Goal: Task Accomplishment & Management: Manage account settings

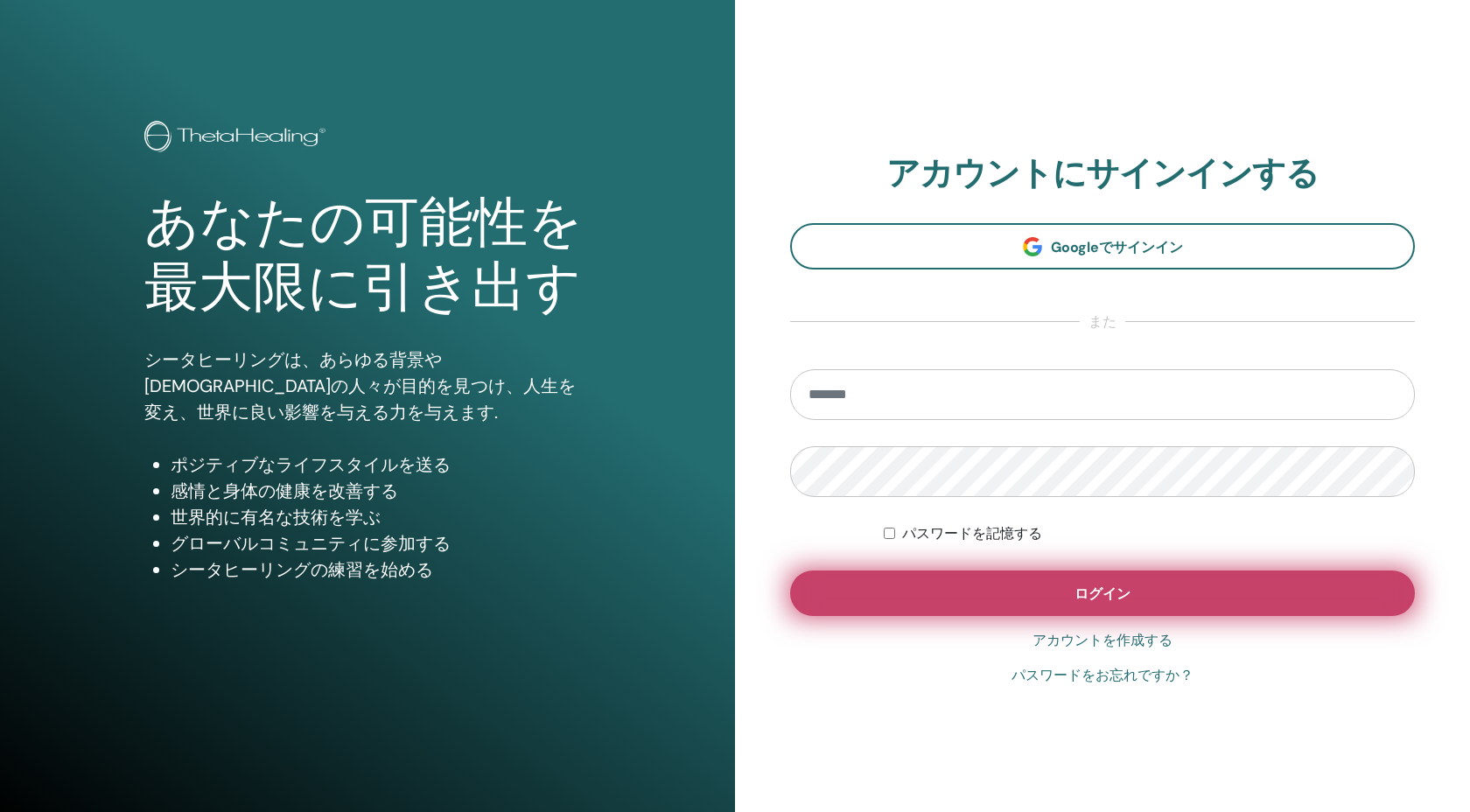
type input "**********"
click at [887, 594] on button "ログイン" at bounding box center [1102, 592] width 625 height 45
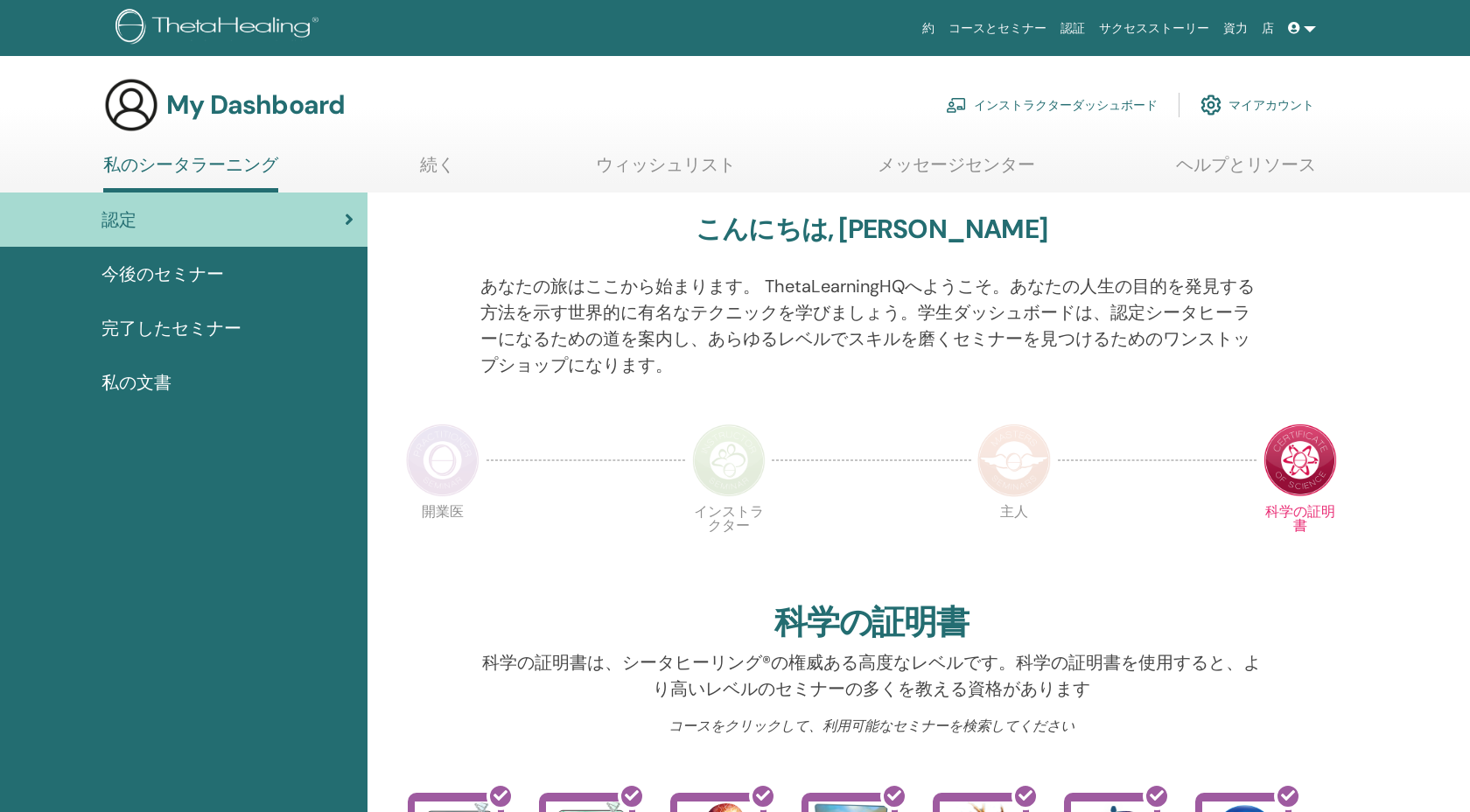
click at [1034, 110] on link "インストラクターダッシュボード" at bounding box center [1052, 105] width 212 height 39
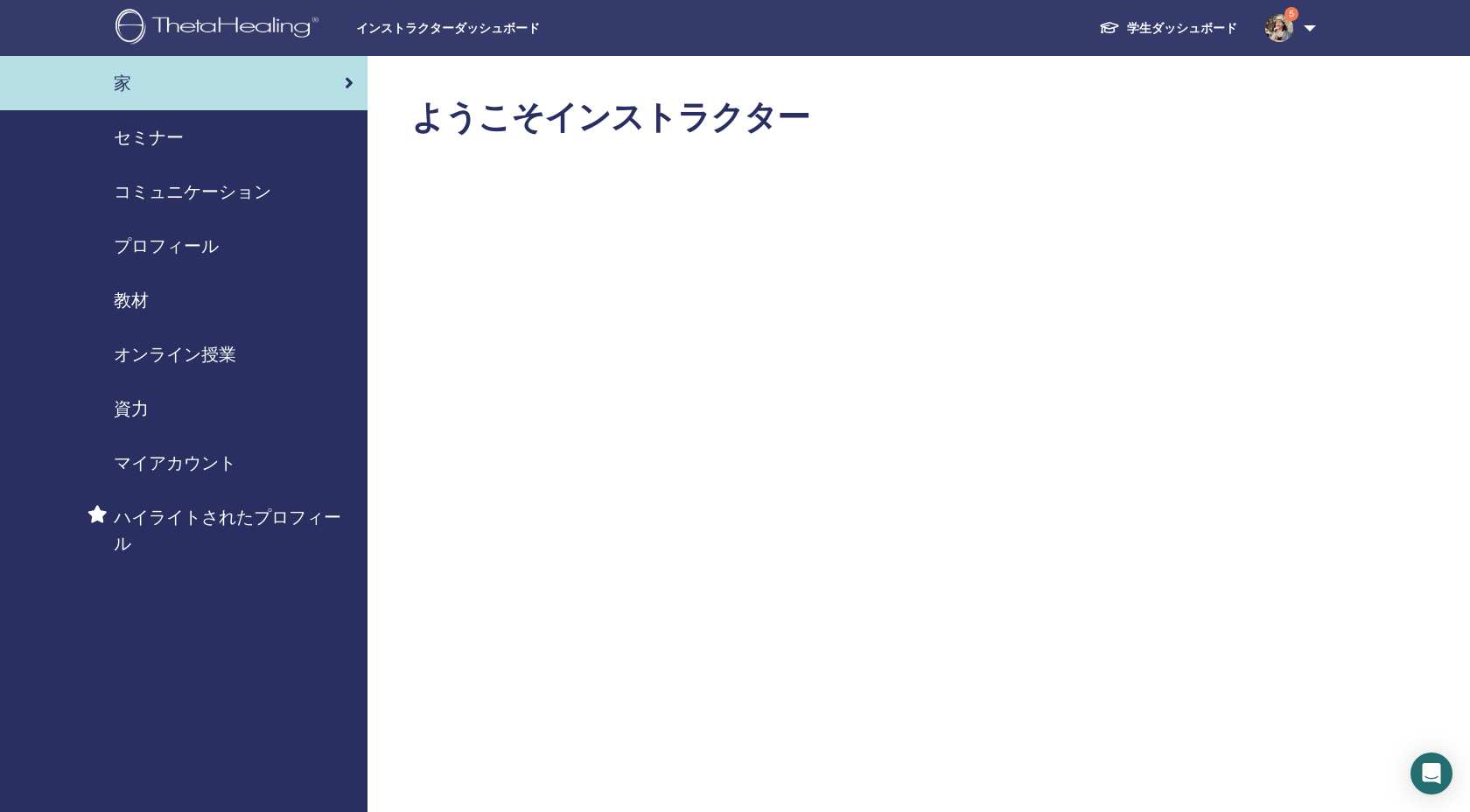
click at [159, 149] on span "セミナー" at bounding box center [148, 137] width 70 height 26
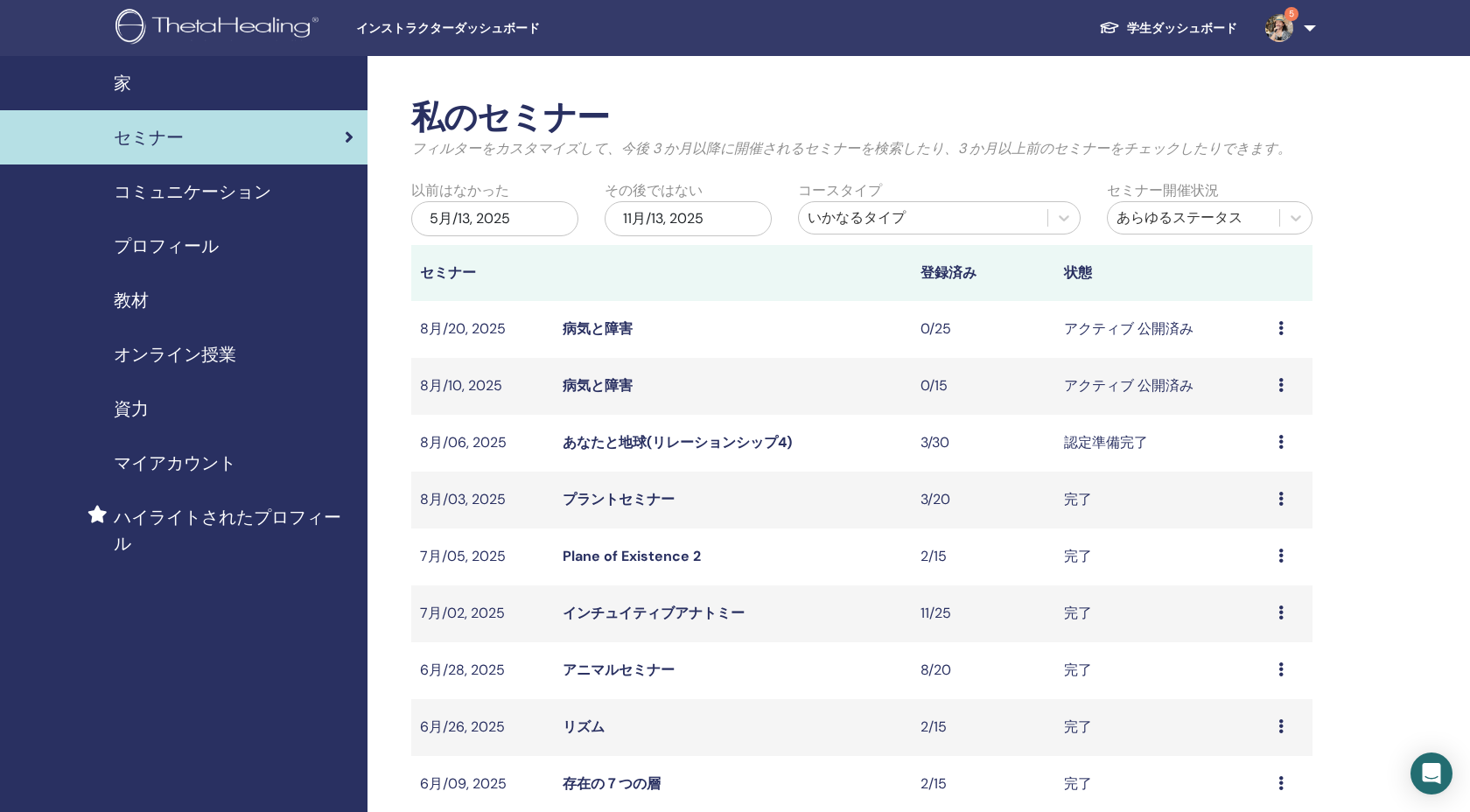
click at [1295, 36] on link "5" at bounding box center [1287, 28] width 71 height 56
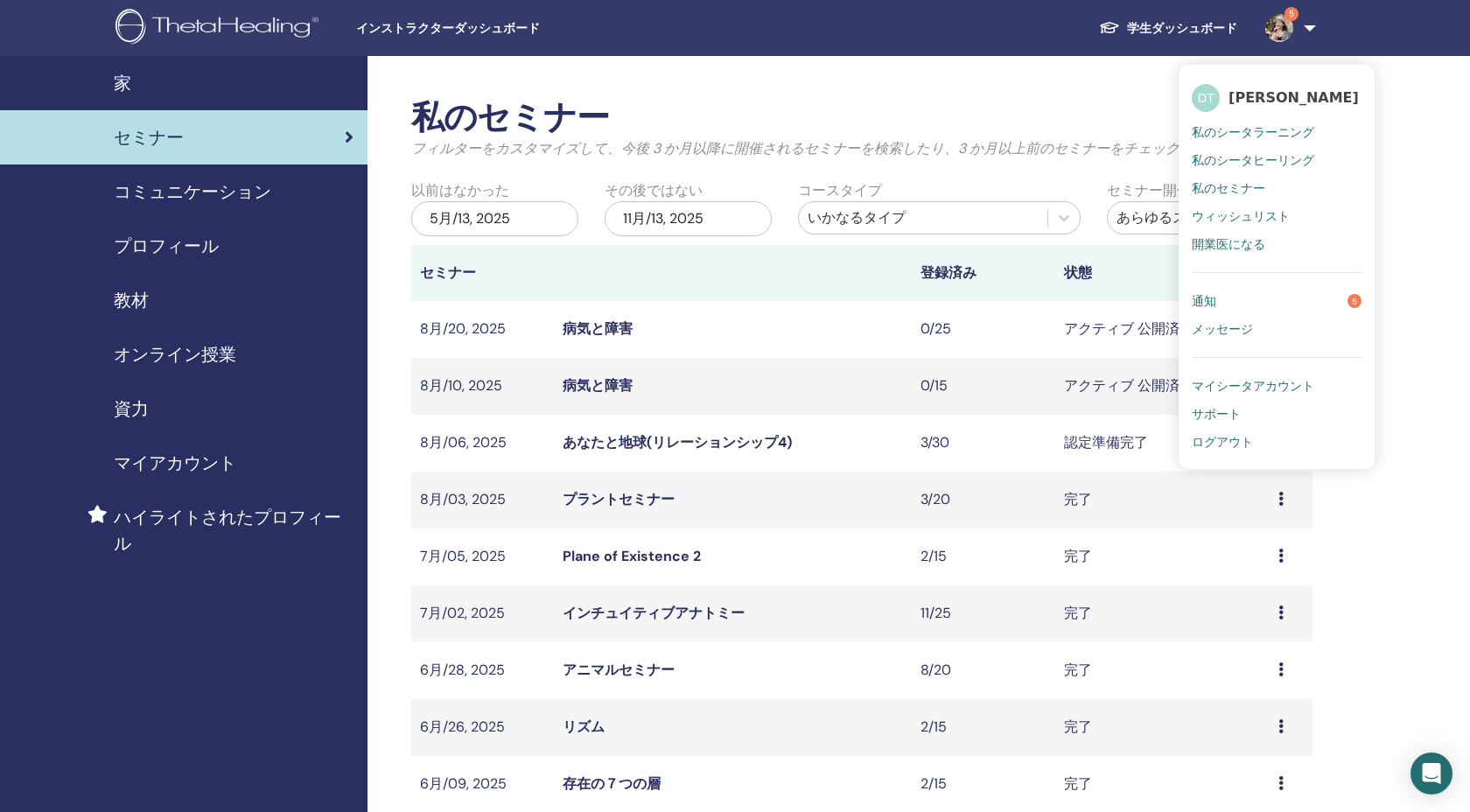
click at [1230, 431] on link "ログアウト" at bounding box center [1276, 441] width 170 height 28
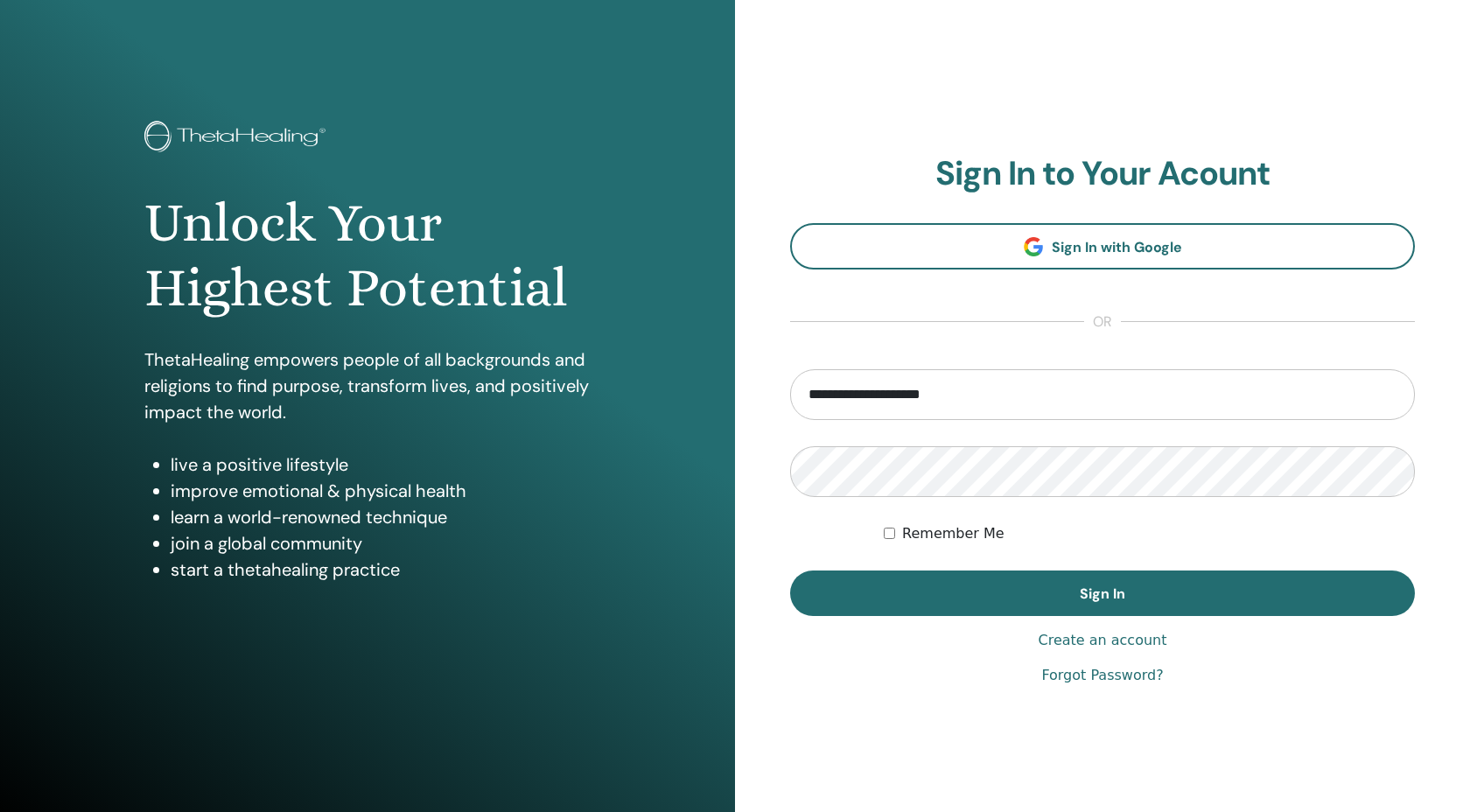
click at [970, 400] on input "**********" at bounding box center [1102, 394] width 625 height 51
type input "**********"
click at [938, 567] on form "**********" at bounding box center [1102, 492] width 625 height 247
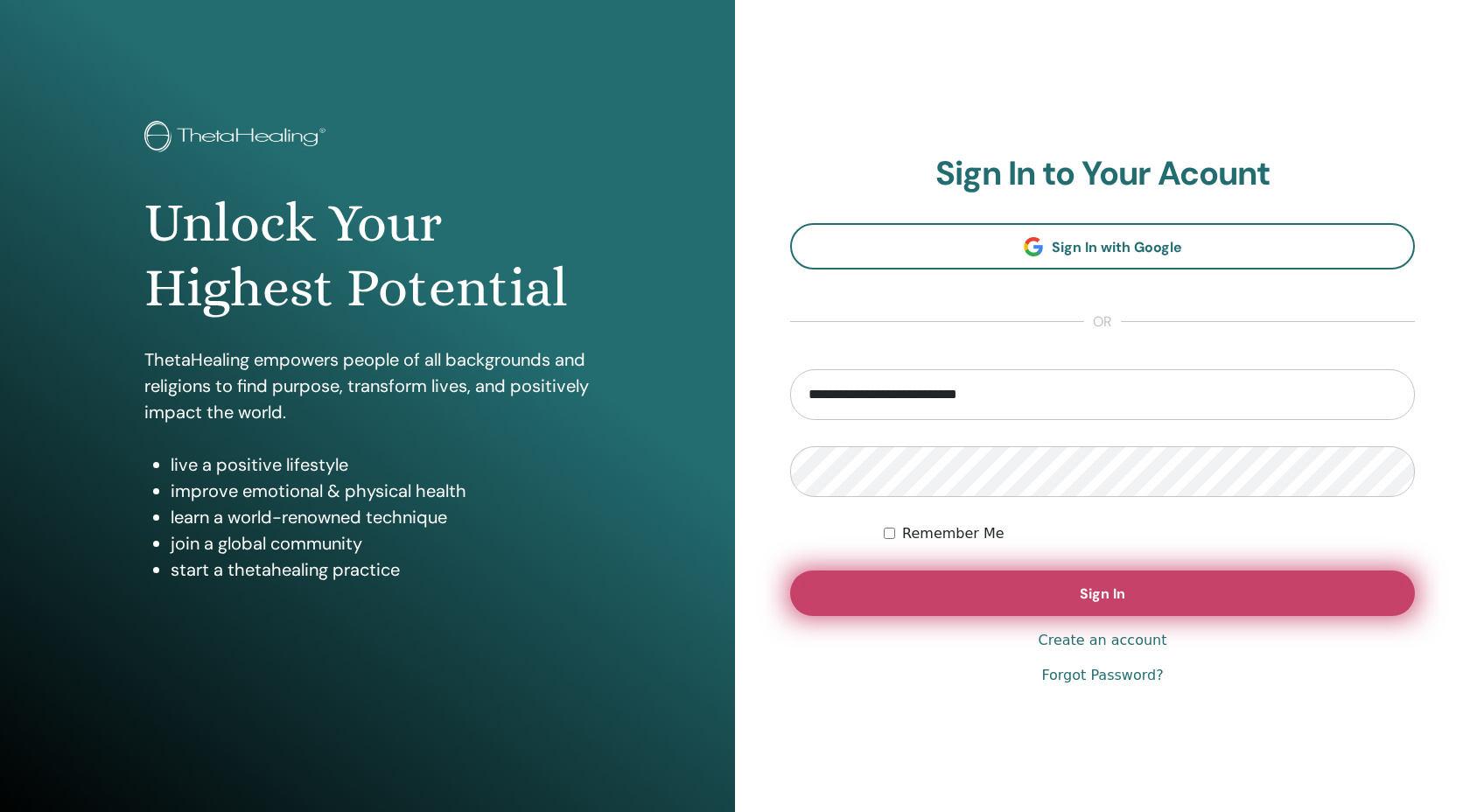
click at [920, 601] on button "Sign In" at bounding box center [1102, 592] width 625 height 45
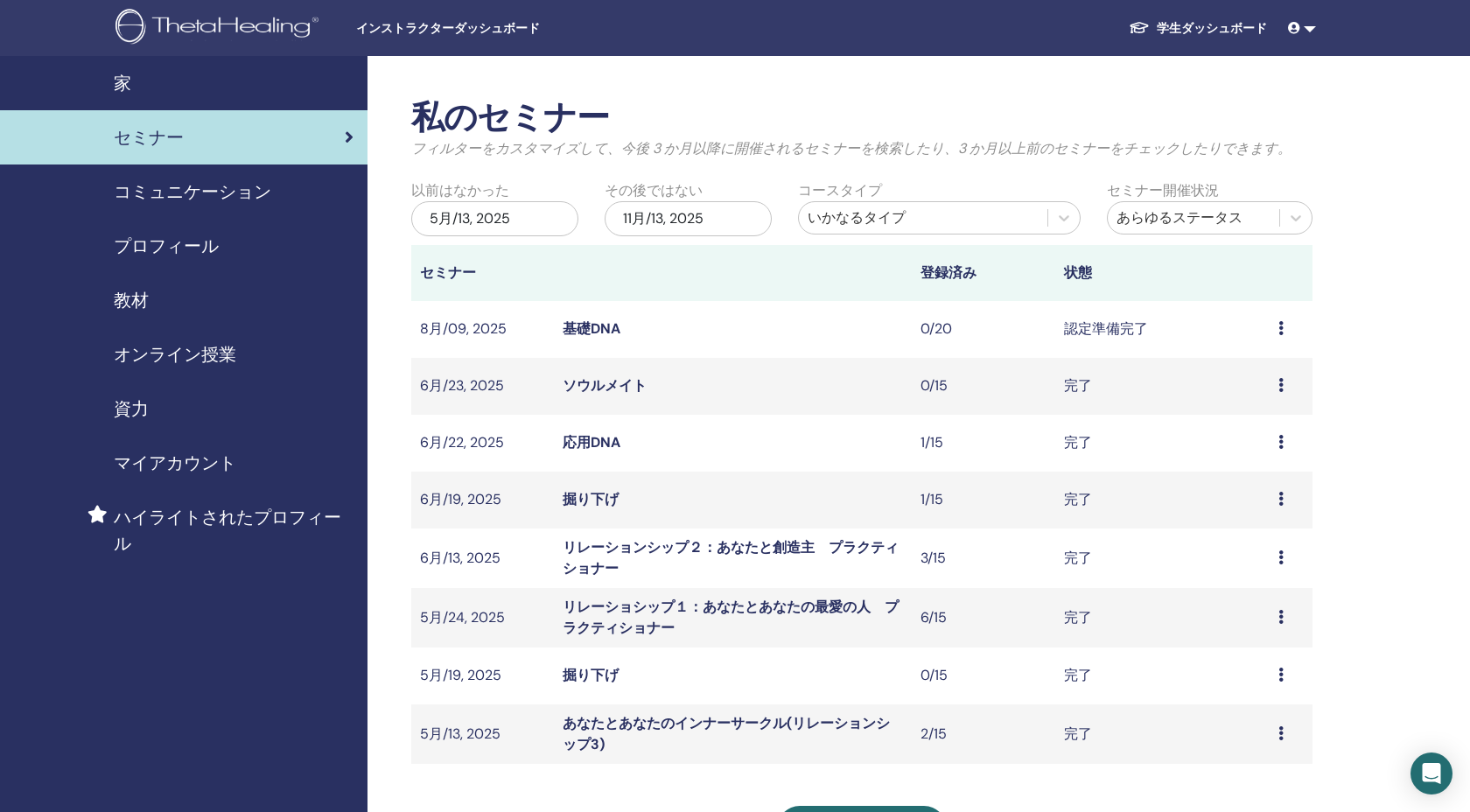
click at [583, 336] on link "基礎DNA" at bounding box center [591, 328] width 58 height 18
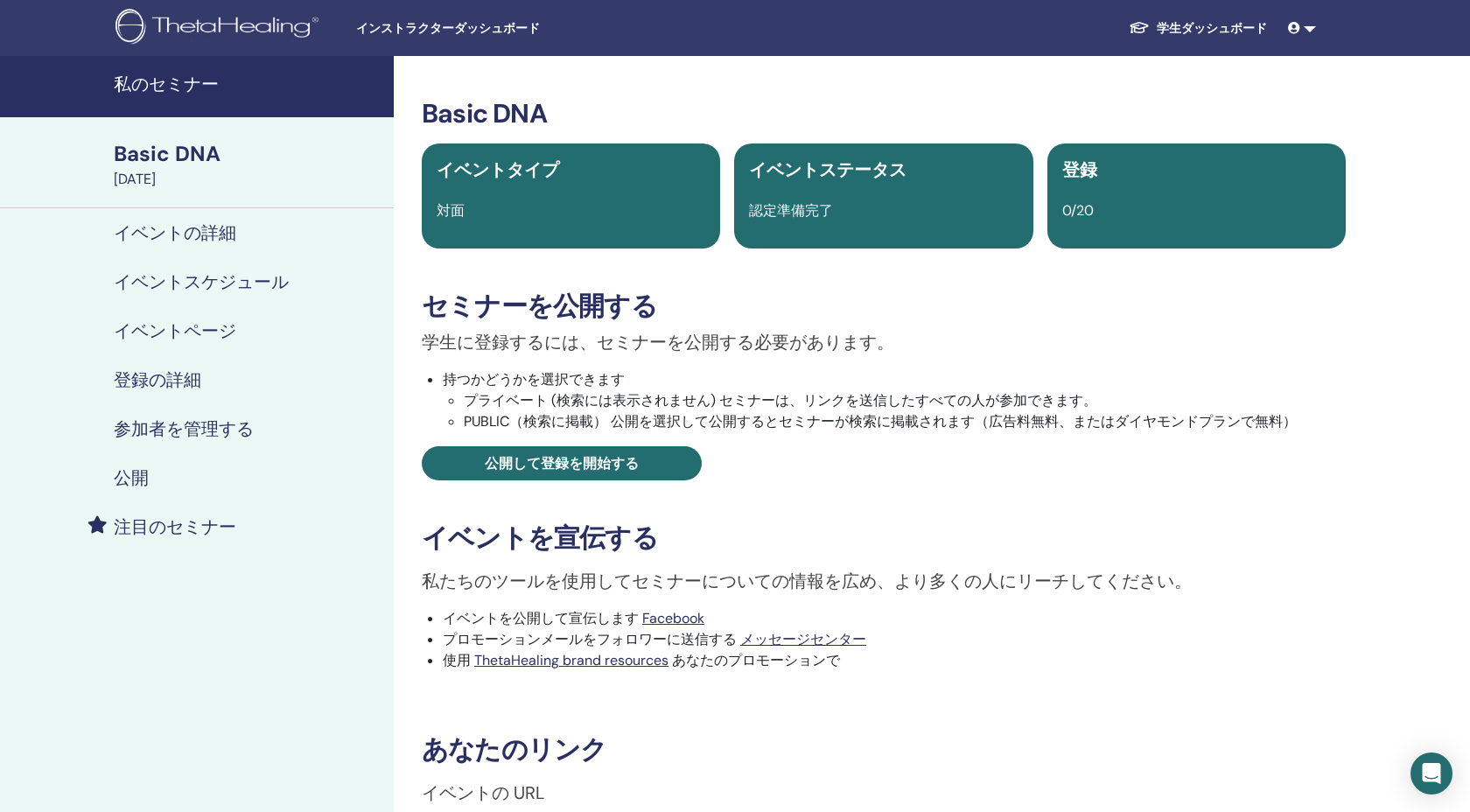
click at [234, 428] on h4 "参加者を管理する" at bounding box center [183, 429] width 140 height 21
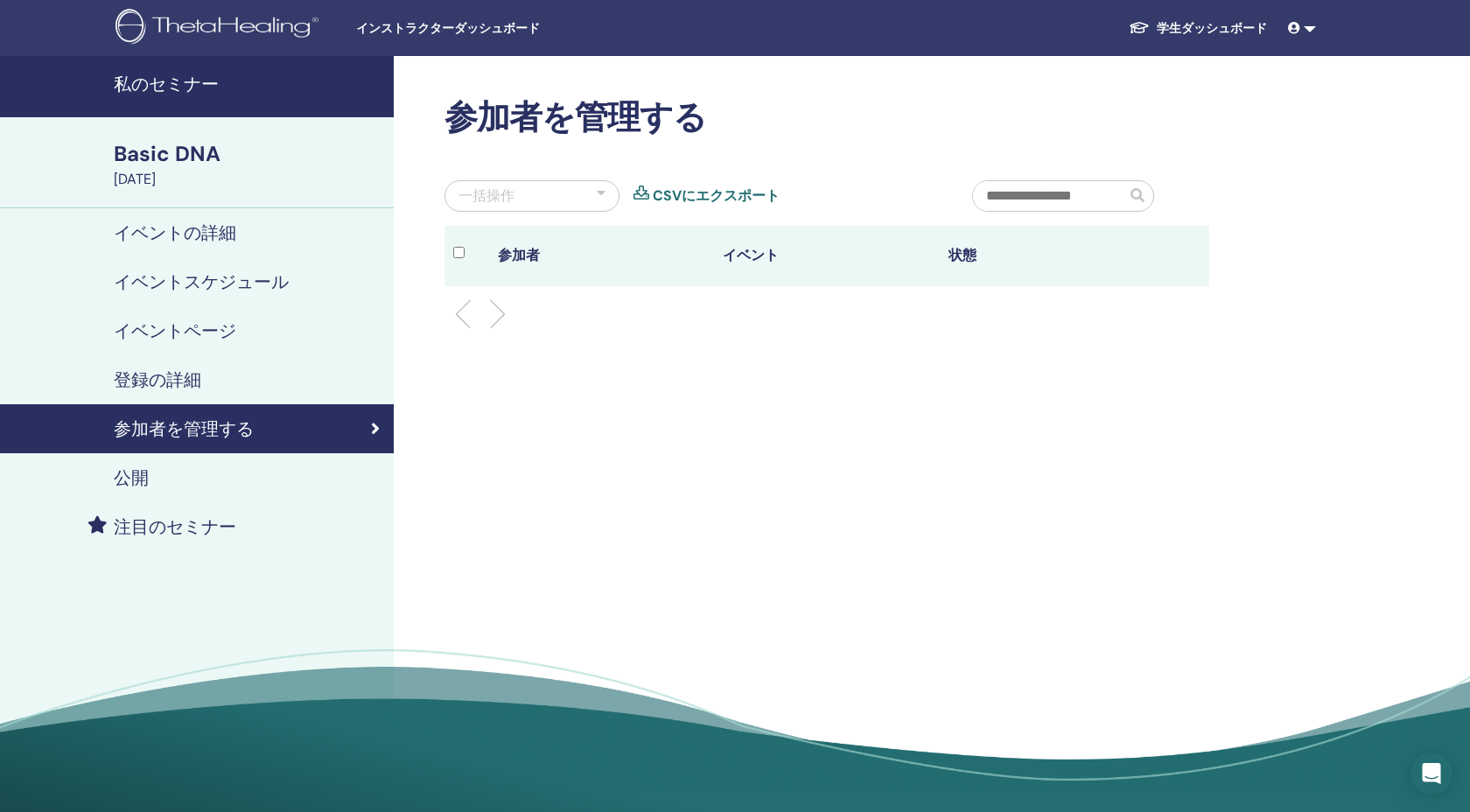
click at [186, 144] on div "Basic DNA" at bounding box center [249, 153] width 270 height 30
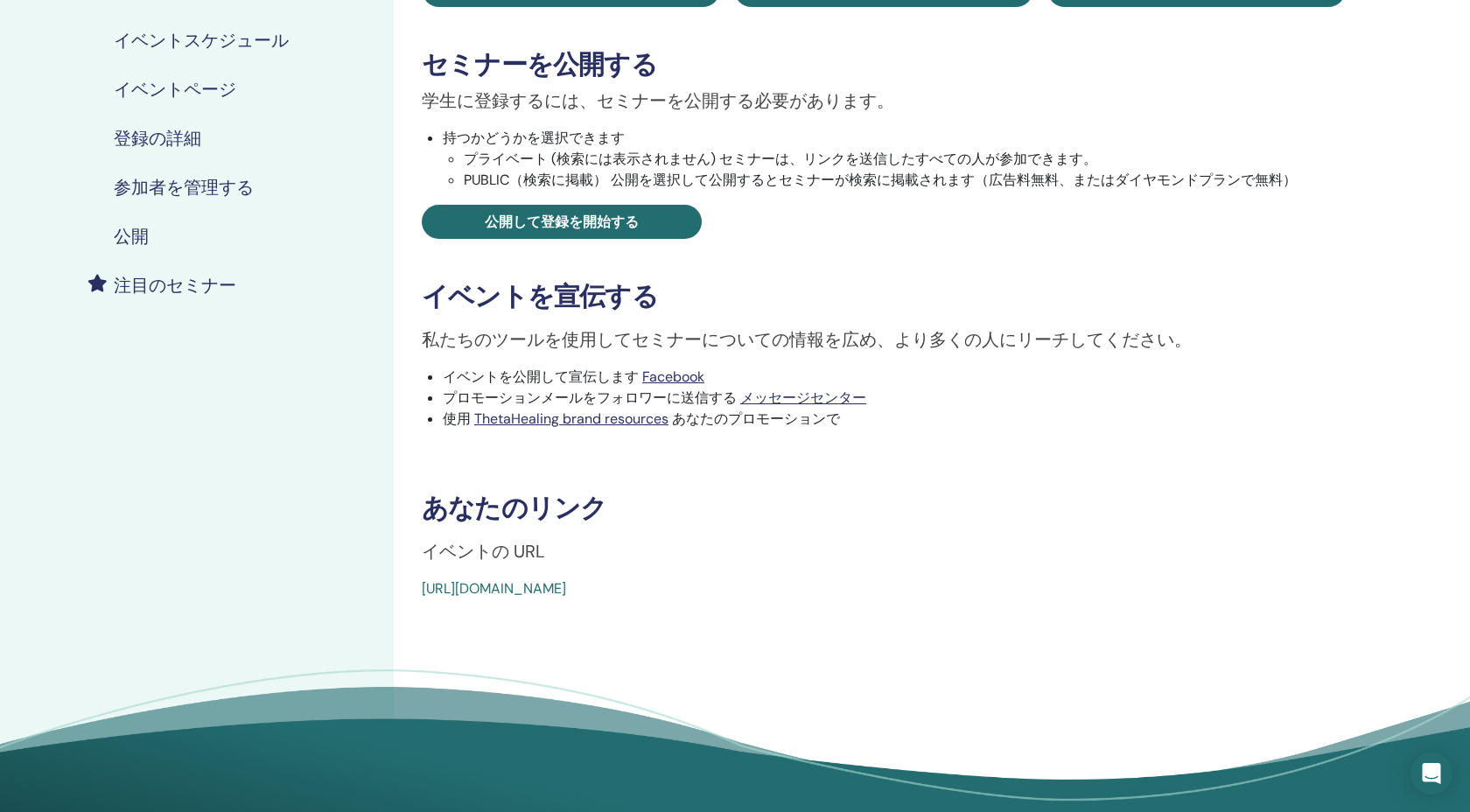
scroll to position [296, 0]
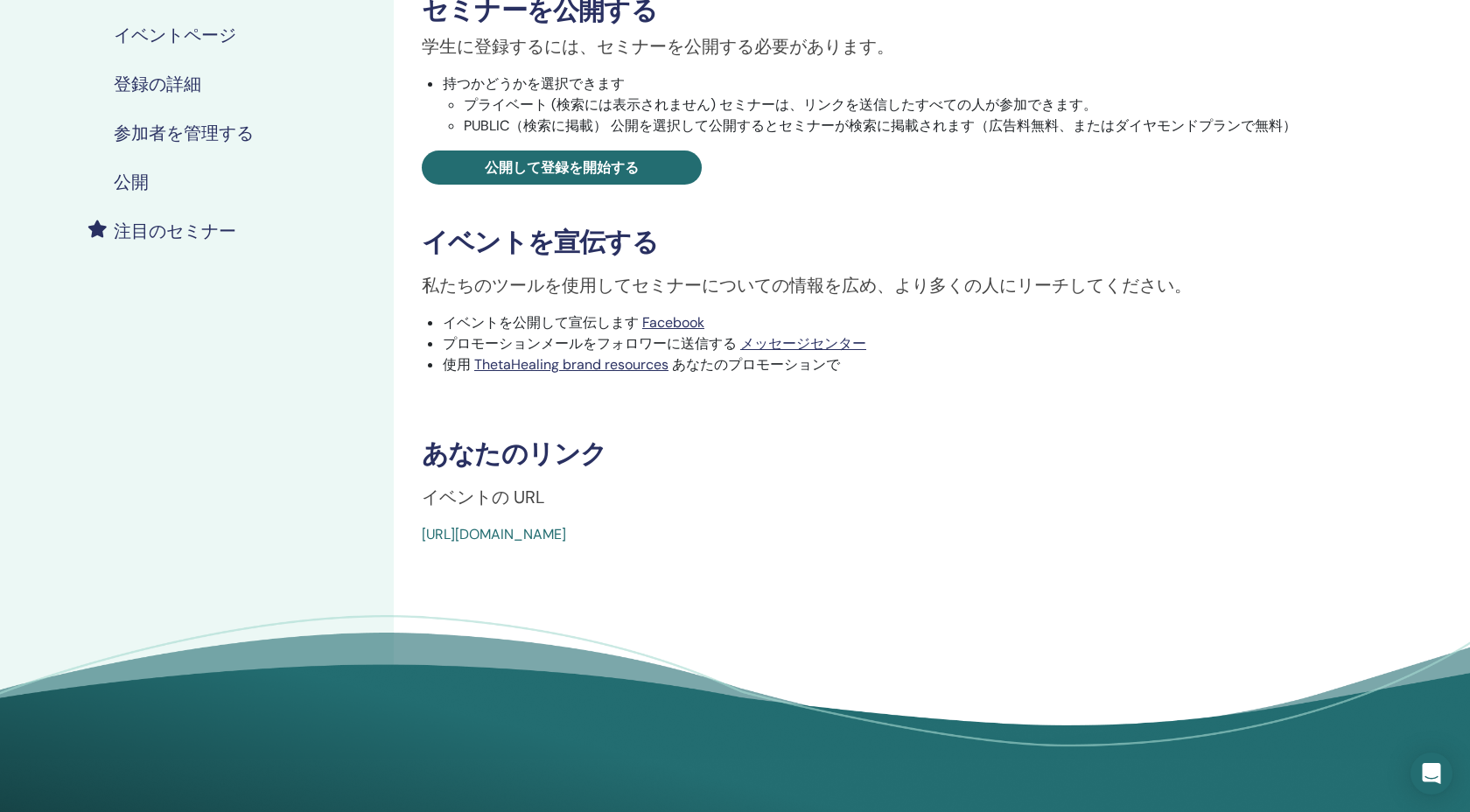
drag, startPoint x: 836, startPoint y: 532, endPoint x: 402, endPoint y: 541, distance: 434.1
click at [402, 541] on div "Basic DNA イベントタイプ 対面 イベントステータス 認定準備完了 登録 0/20 セミナーを公開する 学生に登録するには、セミナーを公開する必要があ…" at bounding box center [883, 275] width 980 height 1030
copy link "https://www.thetahealing.com/seminar-373993-details.html"
click at [716, 462] on h3 "あなたのリンク" at bounding box center [883, 454] width 924 height 32
drag, startPoint x: 838, startPoint y: 531, endPoint x: 403, endPoint y: 541, distance: 435.1
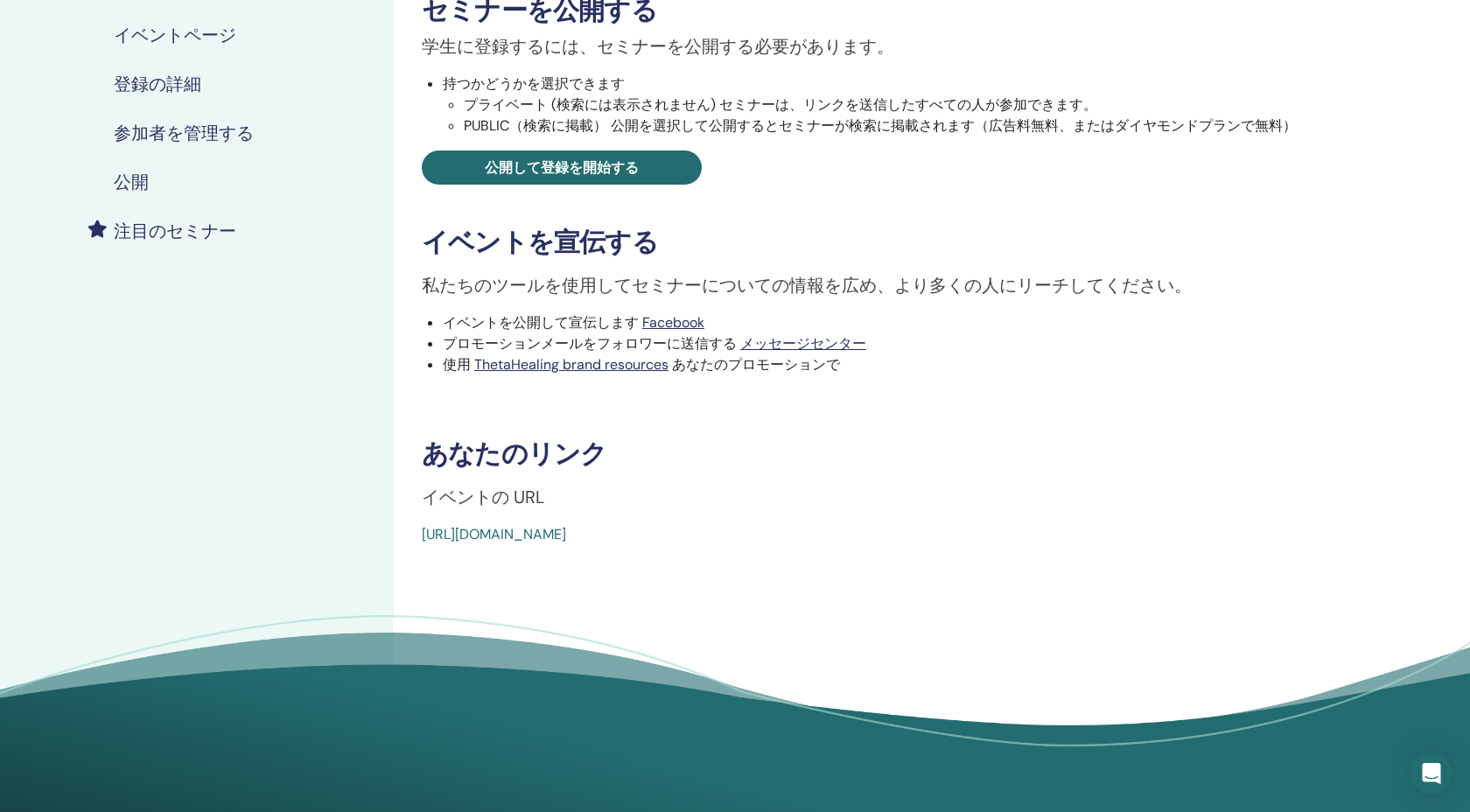
click at [403, 541] on div "Basic DNA イベントタイプ 対面 イベントステータス 認定準備完了 登録 0/20 セミナーを公開する 学生に登録するには、セミナーを公開する必要があ…" at bounding box center [883, 275] width 980 height 1030
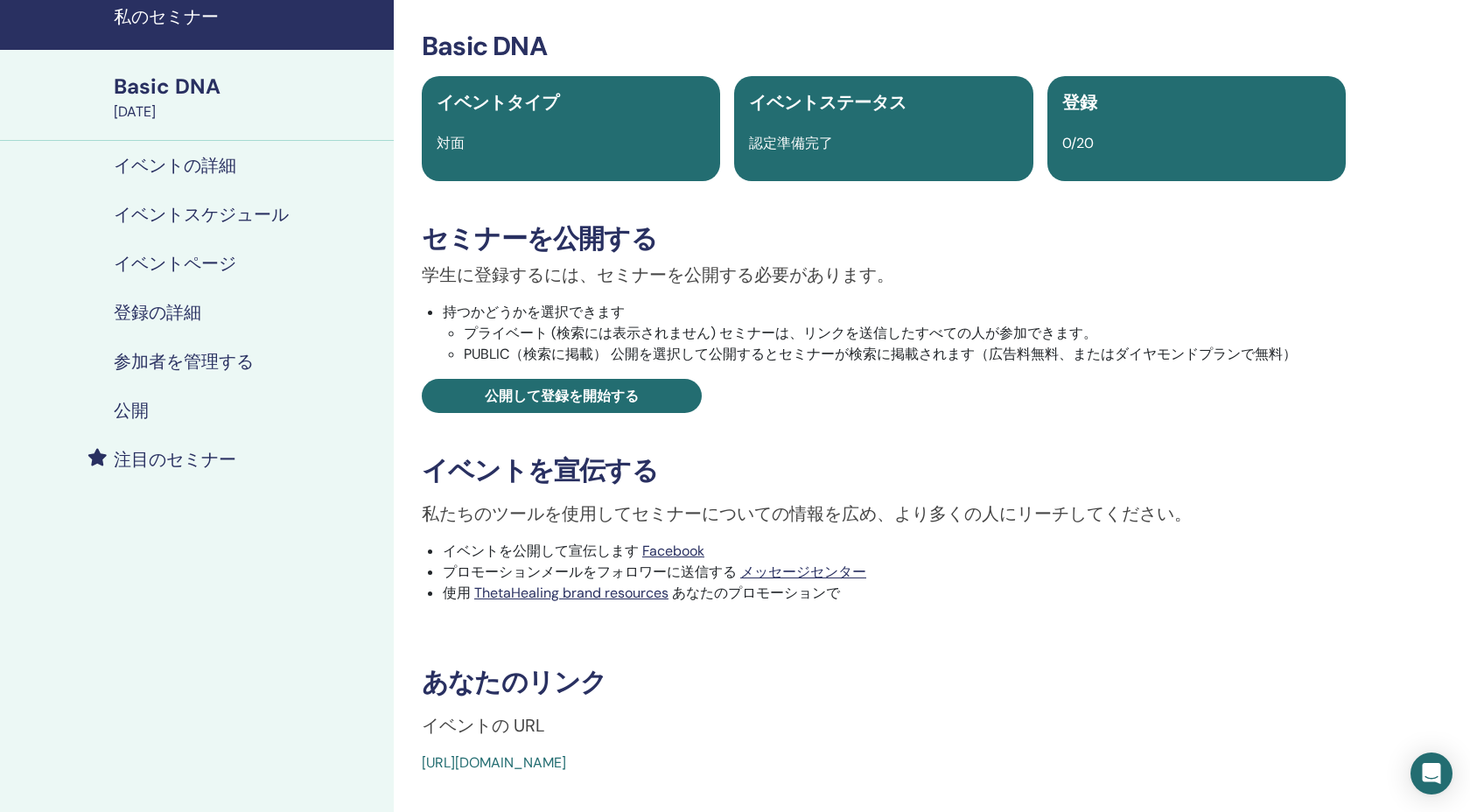
scroll to position [197, 0]
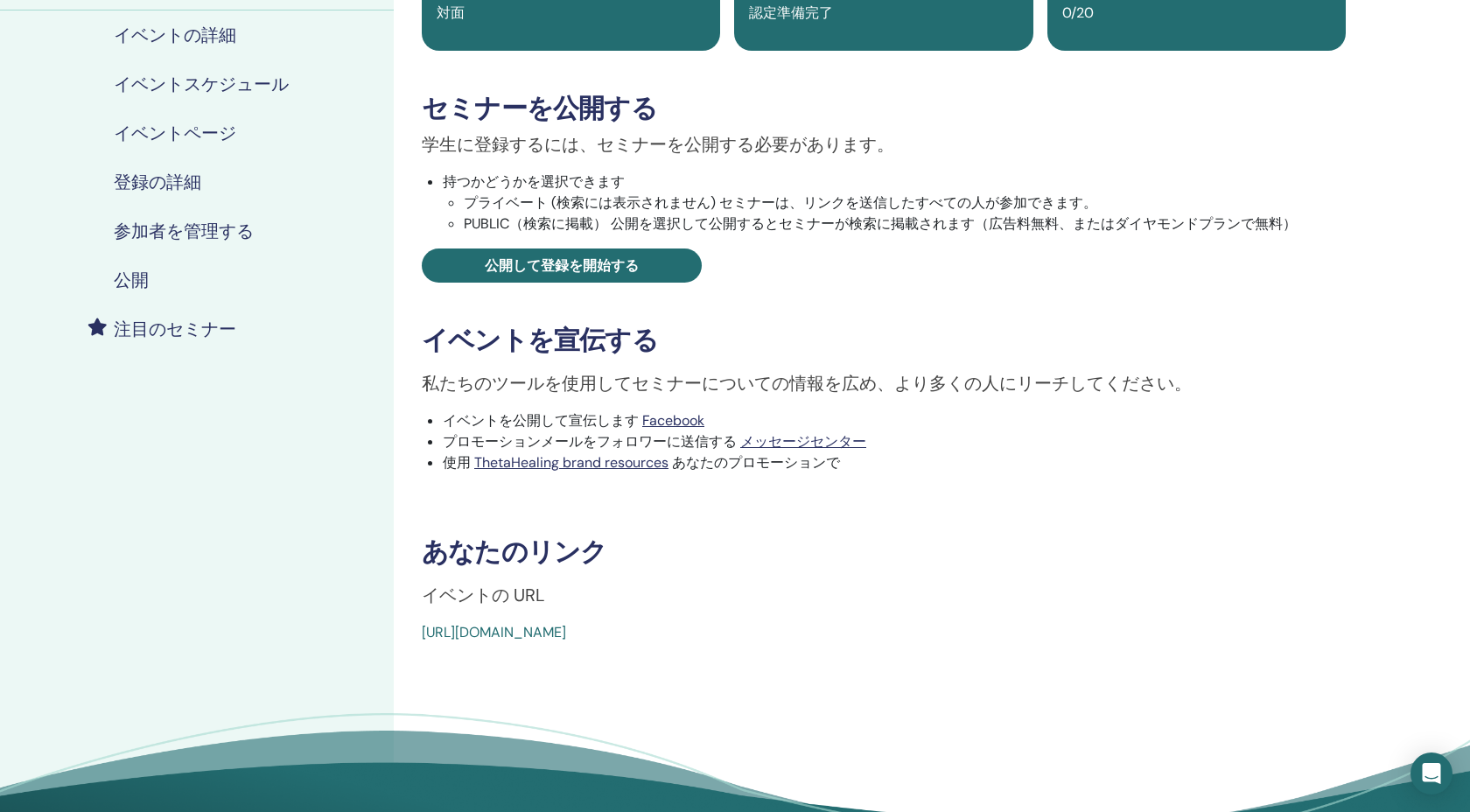
click at [420, 607] on div "Basic DNA イベントタイプ 対面 イベントステータス 認定準備完了 登録 0/20 セミナーを公開する 学生に登録するには、セミナーを公開する必要があ…" at bounding box center [883, 271] width 958 height 743
drag, startPoint x: 411, startPoint y: 631, endPoint x: 901, endPoint y: 645, distance: 490.2
click at [901, 645] on div "Basic DNA イベントタイプ 対面 イベントステータス 認定準備完了 登録 0/20 セミナーを公開する 学生に登録するには、セミナーを公開する必要があ…" at bounding box center [883, 373] width 980 height 1030
